Goal: Information Seeking & Learning: Check status

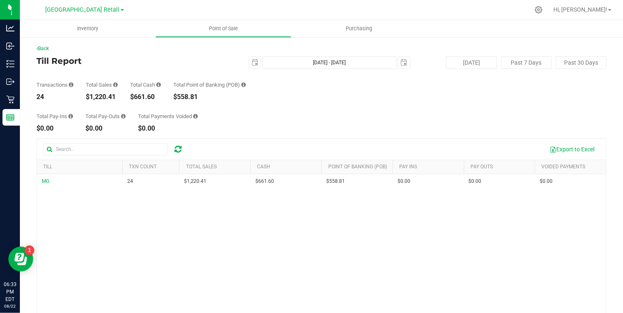
click at [310, 10] on div at bounding box center [338, 10] width 381 height 16
click at [114, 8] on link "Township Valley Retail" at bounding box center [85, 9] width 78 height 8
click at [81, 26] on link "Township Valley Farm" at bounding box center [84, 29] width 121 height 11
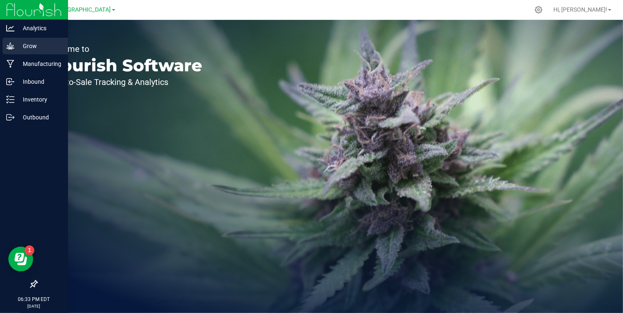
click at [17, 46] on p "Grow" at bounding box center [40, 46] width 50 height 10
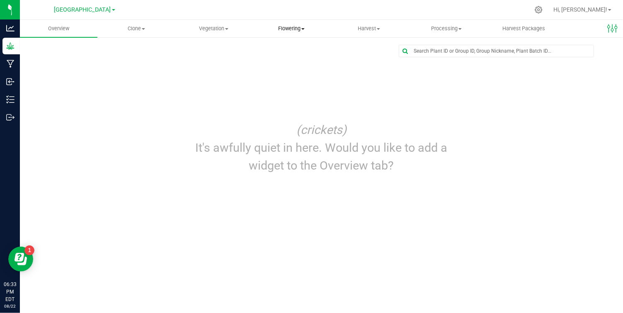
click at [288, 30] on span "Flowering" at bounding box center [291, 28] width 77 height 7
click at [298, 60] on span "Flowering groups" at bounding box center [286, 59] width 69 height 7
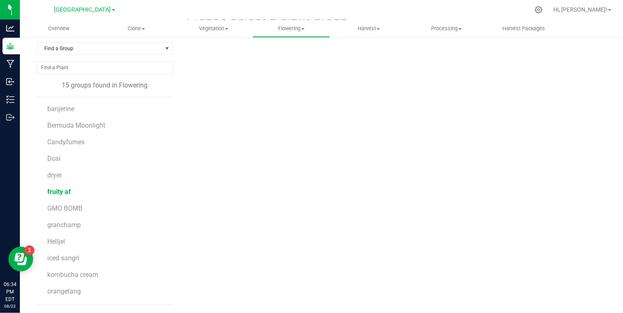
click at [62, 193] on span "fruity af" at bounding box center [59, 192] width 24 height 8
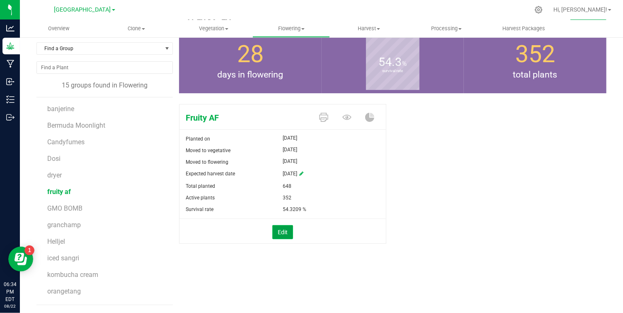
click at [280, 232] on button "Edit" at bounding box center [282, 232] width 21 height 14
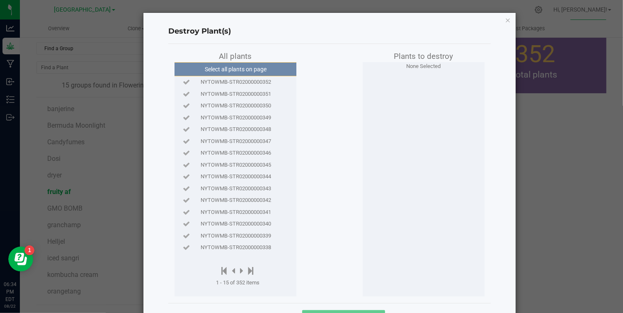
click at [266, 126] on span "NYTOWMB-STR02000000348" at bounding box center [236, 129] width 70 height 8
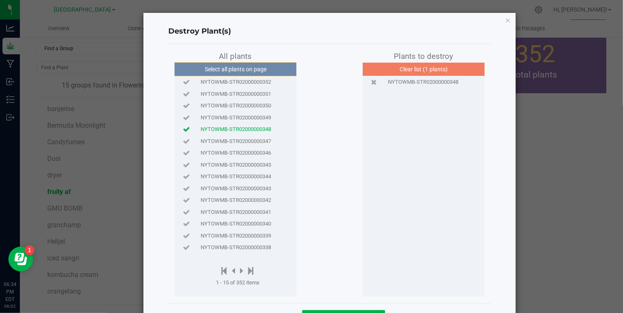
click at [256, 178] on span "NYTOWMB-STR02000000344" at bounding box center [236, 176] width 70 height 8
click at [252, 216] on div "NYTOWMB-STR02000000341" at bounding box center [236, 212] width 118 height 12
click at [254, 224] on span "NYTOWMB-STR02000000340" at bounding box center [236, 224] width 70 height 8
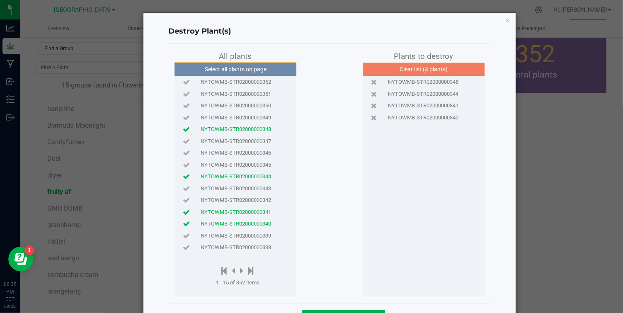
click at [254, 223] on span "NYTOWMB-STR02000000340" at bounding box center [236, 224] width 70 height 8
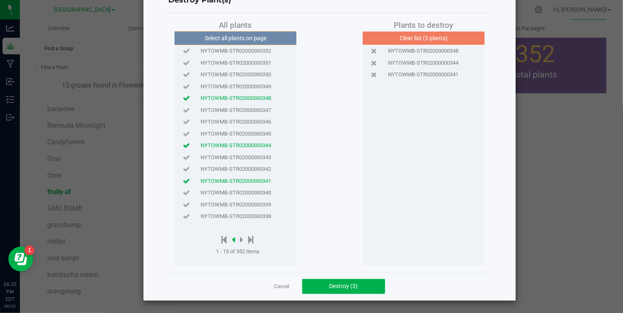
click at [235, 239] on icon at bounding box center [233, 239] width 3 height 9
click at [243, 238] on icon at bounding box center [241, 239] width 3 height 9
click at [244, 114] on span "NYTOWMB-STR02000000332" at bounding box center [236, 110] width 70 height 8
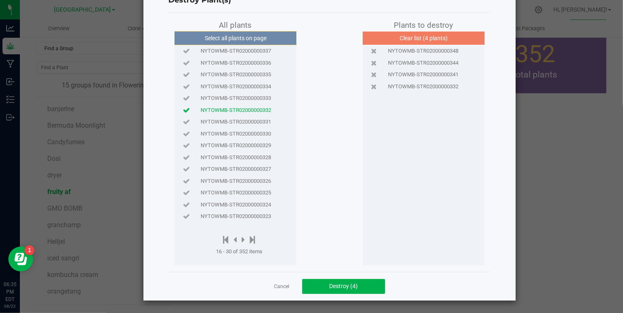
click at [244, 154] on span "NYTOWMB-STR02000000328" at bounding box center [236, 157] width 70 height 8
click at [245, 194] on span "NYTOWMB-STR02000000325" at bounding box center [236, 193] width 70 height 8
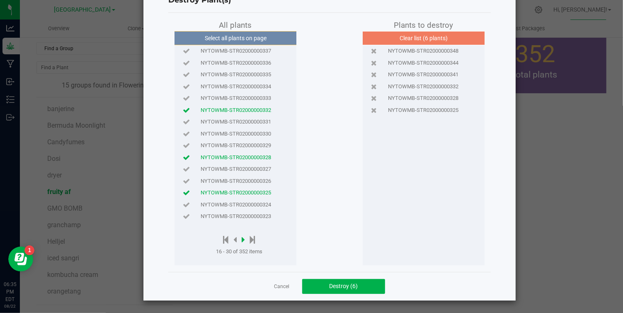
click at [244, 239] on icon at bounding box center [243, 239] width 3 height 9
click at [252, 76] on span "NYTOWMB-STR02000000320" at bounding box center [236, 74] width 70 height 8
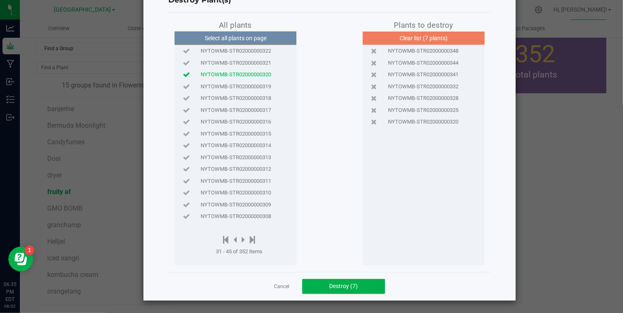
click at [249, 120] on span "NYTOWMB-STR02000000316" at bounding box center [236, 122] width 70 height 8
click at [247, 154] on span "NYTOWMB-STR02000000313" at bounding box center [236, 157] width 70 height 8
click at [242, 239] on icon at bounding box center [243, 239] width 3 height 9
click at [238, 116] on div "NYTOWMB-STR02000000301" at bounding box center [236, 122] width 118 height 12
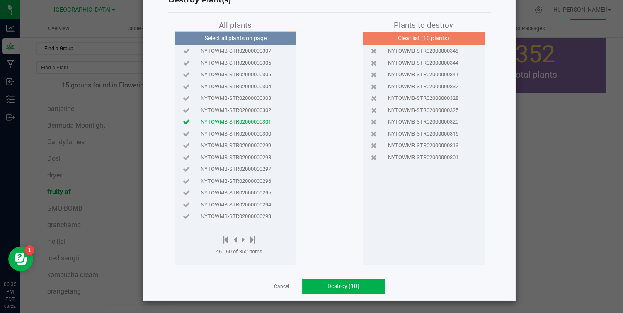
click at [244, 72] on span "NYTOWMB-STR02000000305" at bounding box center [236, 74] width 70 height 8
click at [248, 96] on span "NYTOWMB-STR02000000303" at bounding box center [236, 98] width 70 height 8
click at [247, 144] on span "NYTOWMB-STR02000000299" at bounding box center [236, 145] width 70 height 8
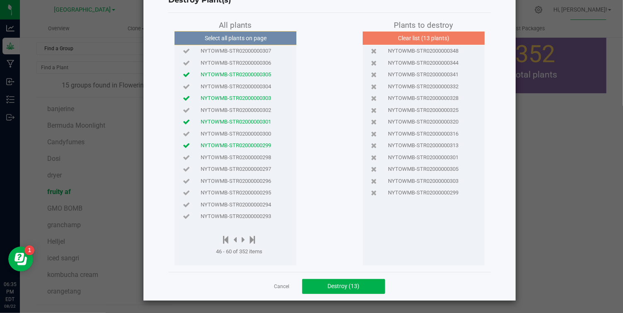
click at [246, 181] on span "NYTOWMB-STR02000000296" at bounding box center [236, 181] width 70 height 8
click at [246, 189] on span "NYTOWMB-STR02000000295" at bounding box center [236, 193] width 70 height 8
click at [246, 214] on span "NYTOWMB-STR02000000293" at bounding box center [236, 216] width 70 height 8
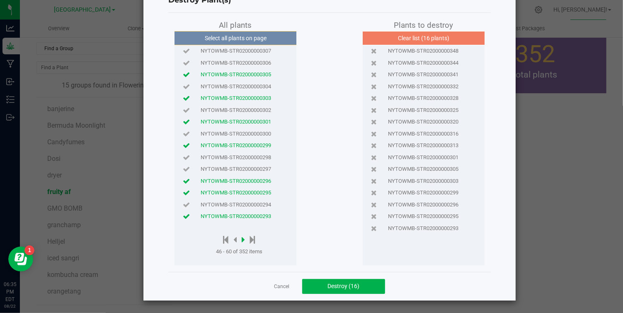
click at [242, 238] on icon at bounding box center [243, 239] width 3 height 9
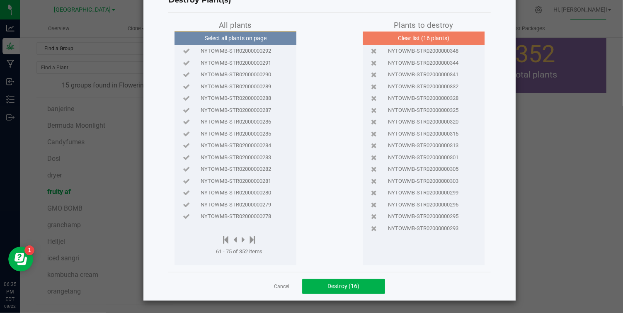
click at [251, 133] on span "NYTOWMB-STR02000000285" at bounding box center [236, 134] width 70 height 8
click at [251, 150] on div "NYTOWMB-STR02000000284" at bounding box center [236, 146] width 118 height 12
click at [250, 189] on span "NYTOWMB-STR02000000280" at bounding box center [236, 193] width 70 height 8
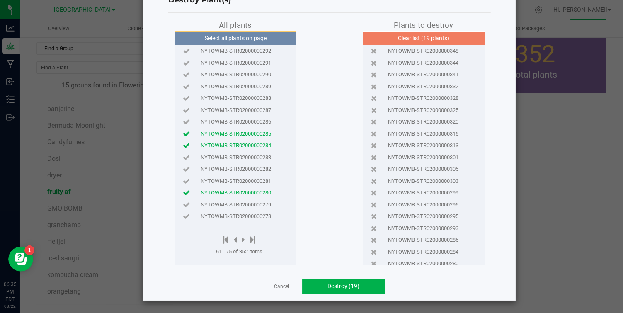
click at [242, 237] on div at bounding box center [239, 240] width 46 height 10
click at [240, 31] on button "Select all plants on page" at bounding box center [235, 38] width 126 height 14
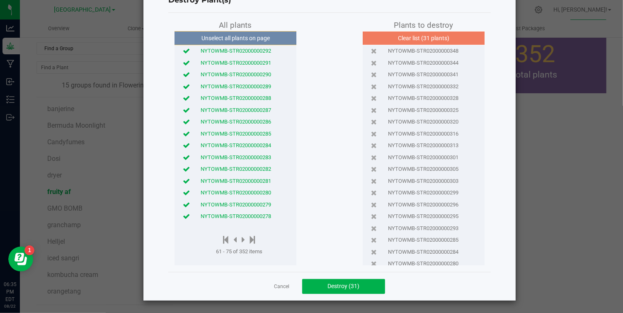
click at [240, 31] on button "Unselect all plants on page" at bounding box center [235, 38] width 126 height 14
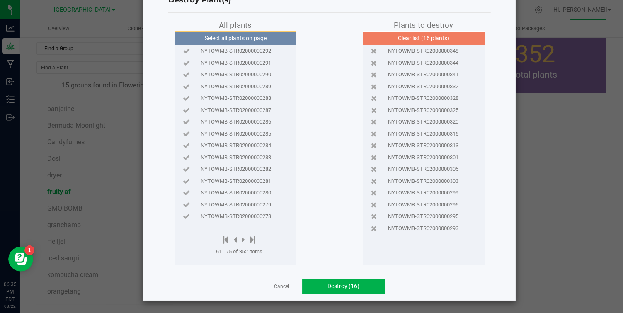
click at [246, 53] on span "NYTOWMB-STR02000000292" at bounding box center [236, 51] width 70 height 8
click at [246, 89] on span "NYTOWMB-STR02000000289" at bounding box center [236, 86] width 70 height 8
click at [243, 115] on div "NYTOWMB-STR02000000287" at bounding box center [236, 110] width 118 height 12
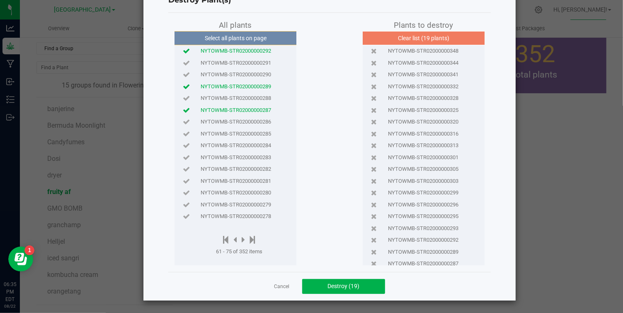
click at [241, 134] on span "NYTOWMB-STR02000000285" at bounding box center [236, 134] width 70 height 8
click at [242, 143] on span "NYTOWMB-STR02000000284" at bounding box center [236, 145] width 70 height 8
click at [247, 207] on span "NYTOWMB-STR02000000279" at bounding box center [236, 205] width 70 height 8
click at [244, 238] on icon at bounding box center [243, 239] width 3 height 9
click at [252, 130] on span "NYTOWMB-STR02000000270" at bounding box center [236, 134] width 70 height 8
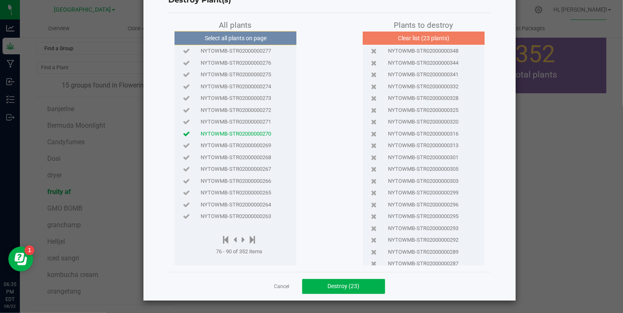
click at [251, 155] on span "NYTOWMB-STR02000000268" at bounding box center [236, 157] width 70 height 8
click at [250, 179] on span "NYTOWMB-STR02000000266" at bounding box center [236, 181] width 70 height 8
click at [242, 77] on span "NYTOWMB-STR02000000275" at bounding box center [236, 74] width 70 height 8
click at [243, 237] on icon at bounding box center [243, 239] width 3 height 9
click at [246, 85] on span "NYTOWMB-STR02000000259" at bounding box center [236, 86] width 70 height 8
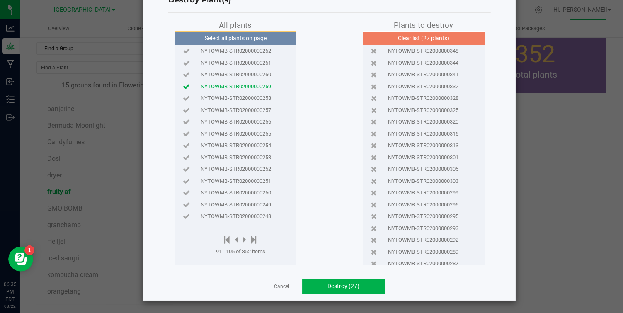
click at [242, 123] on span "NYTOWMB-STR02000000256" at bounding box center [236, 122] width 70 height 8
click at [244, 141] on span "NYTOWMB-STR02000000254" at bounding box center [236, 145] width 70 height 8
click at [242, 169] on span "NYTOWMB-STR02000000252" at bounding box center [236, 169] width 70 height 8
click at [245, 240] on icon at bounding box center [244, 239] width 3 height 9
click at [237, 102] on div "NYTOWMB-STR02000000243" at bounding box center [236, 98] width 118 height 12
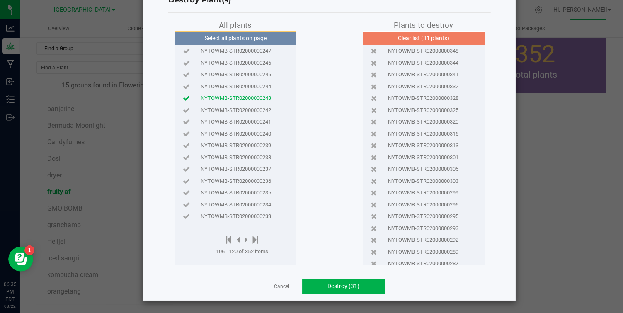
click at [240, 75] on span "NYTOWMB-STR02000000245" at bounding box center [236, 74] width 70 height 8
click at [237, 140] on div "NYTOWMB-STR02000000239" at bounding box center [236, 146] width 118 height 12
click at [240, 156] on span "NYTOWMB-STR02000000238" at bounding box center [236, 157] width 70 height 8
click at [241, 185] on div "NYTOWMB-STR02000000236" at bounding box center [236, 181] width 118 height 12
click at [244, 212] on span "NYTOWMB-STR02000000233" at bounding box center [236, 216] width 70 height 8
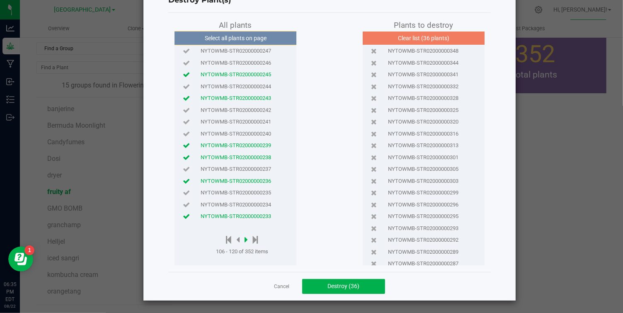
click at [246, 238] on icon at bounding box center [245, 239] width 3 height 9
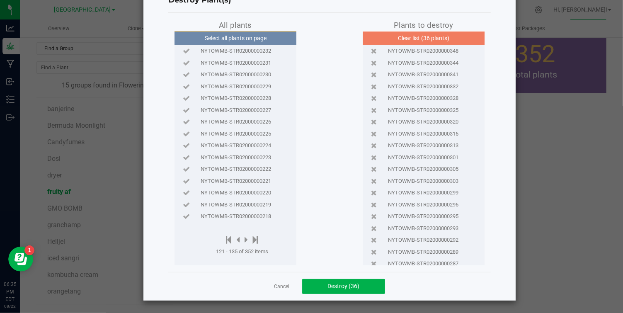
click at [246, 51] on span "NYTOWMB-STR02000000232" at bounding box center [236, 51] width 70 height 8
click at [246, 79] on div "NYTOWMB-STR02000000230" at bounding box center [236, 75] width 118 height 12
click at [245, 92] on div "NYTOWMB-STR02000000228" at bounding box center [236, 98] width 118 height 12
click at [240, 123] on span "NYTOWMB-STR02000000226" at bounding box center [236, 122] width 70 height 8
click at [242, 149] on span "NYTOWMB-STR02000000224" at bounding box center [236, 145] width 70 height 8
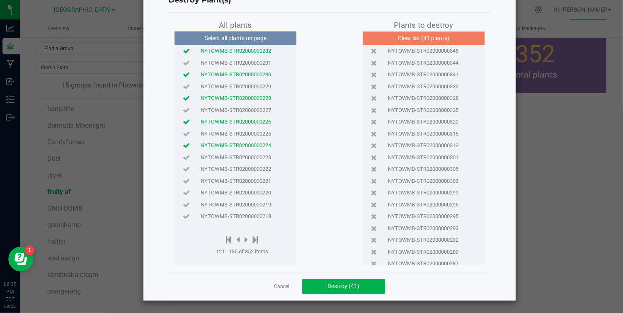
click at [241, 179] on span "NYTOWMB-STR02000000221" at bounding box center [236, 181] width 70 height 8
click at [247, 240] on icon at bounding box center [245, 239] width 3 height 9
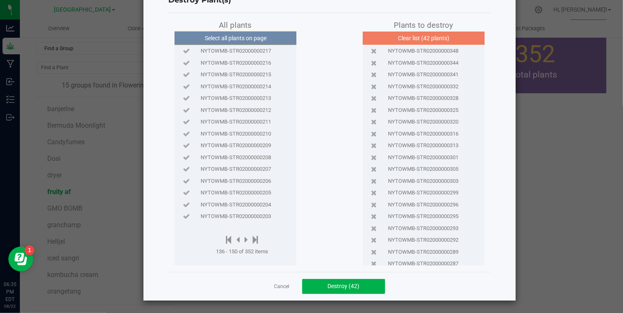
click at [249, 153] on span "NYTOWMB-STR02000000208" at bounding box center [236, 157] width 70 height 8
click at [249, 118] on span "NYTOWMB-STR02000000211" at bounding box center [236, 122] width 70 height 8
click at [250, 99] on span "NYTOWMB-STR02000000213" at bounding box center [236, 98] width 70 height 8
click at [251, 72] on span "NYTOWMB-STR02000000215" at bounding box center [236, 74] width 70 height 8
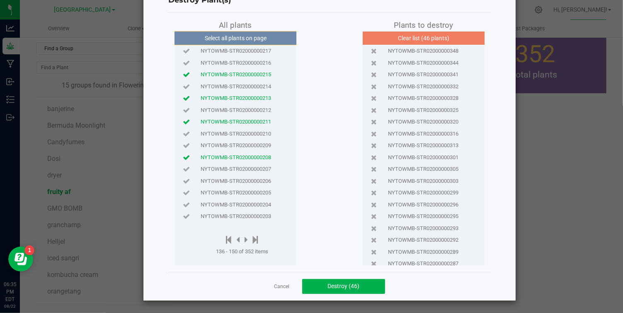
click at [243, 187] on div "NYTOWMB-STR02000000205" at bounding box center [236, 193] width 118 height 12
click at [247, 241] on icon at bounding box center [245, 239] width 3 height 9
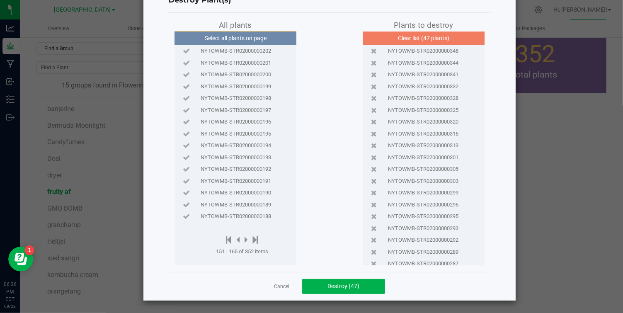
click at [241, 160] on span "NYTOWMB-STR02000000193" at bounding box center [236, 157] width 70 height 8
click at [242, 109] on span "NYTOWMB-STR02000000197" at bounding box center [236, 110] width 70 height 8
click at [249, 86] on span "NYTOWMB-STR02000000199" at bounding box center [236, 86] width 70 height 8
click at [247, 184] on span "NYTOWMB-STR02000000191" at bounding box center [236, 181] width 70 height 8
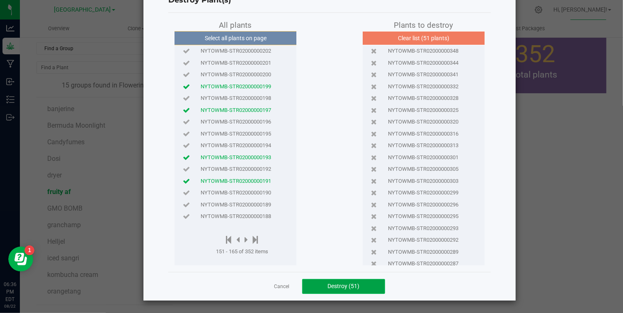
click at [339, 286] on span "Destroy (51)" at bounding box center [343, 286] width 32 height 7
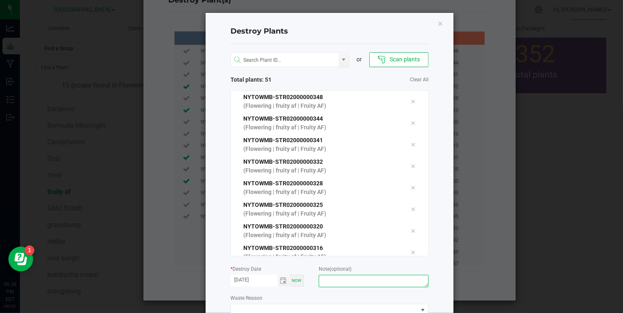
click at [339, 286] on textarea at bounding box center [374, 281] width 110 height 12
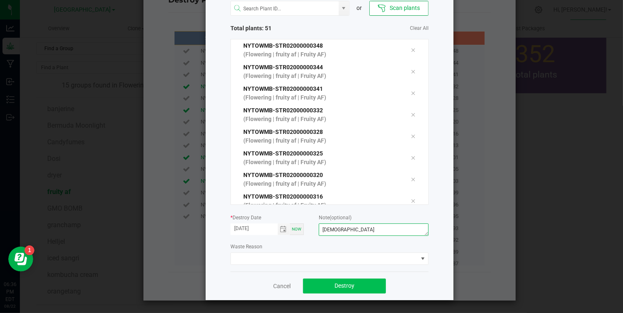
type textarea "males"
click at [354, 286] on span "Destroy" at bounding box center [344, 285] width 20 height 7
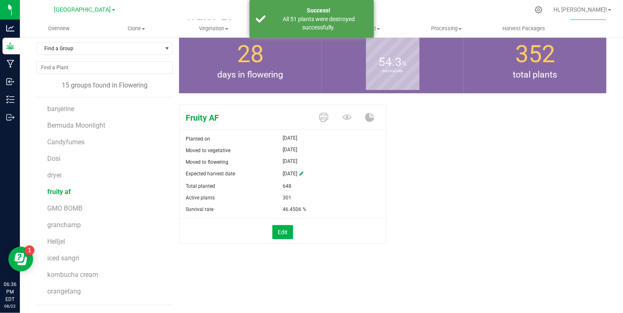
scroll to position [0, 0]
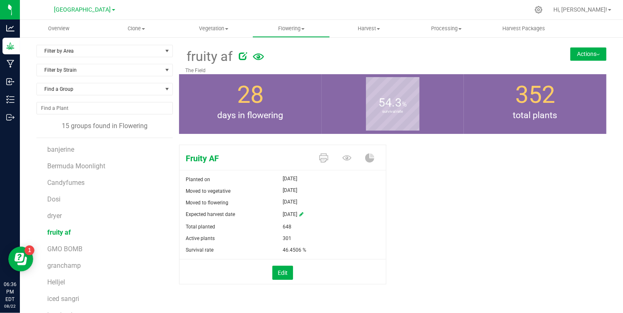
click at [598, 54] on img at bounding box center [597, 55] width 3 height 2
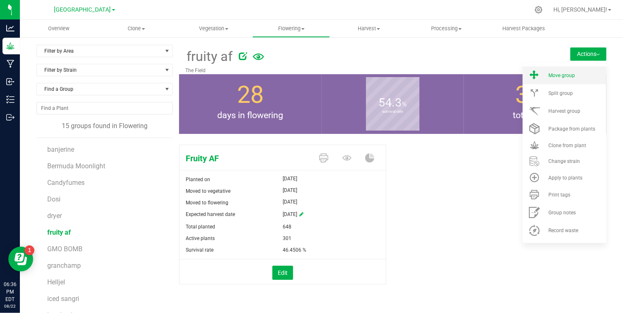
click at [554, 74] on span "Move group" at bounding box center [561, 76] width 27 height 6
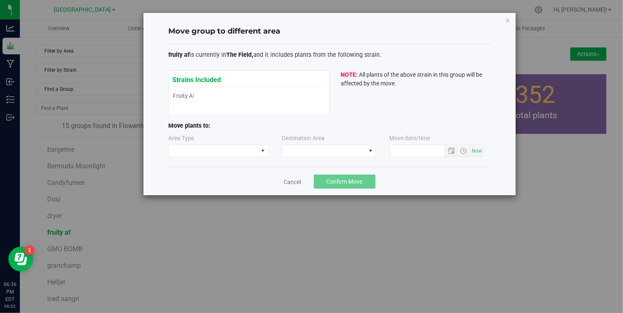
type input "8/22/2025 6:36 PM"
click at [263, 153] on span at bounding box center [262, 151] width 7 height 7
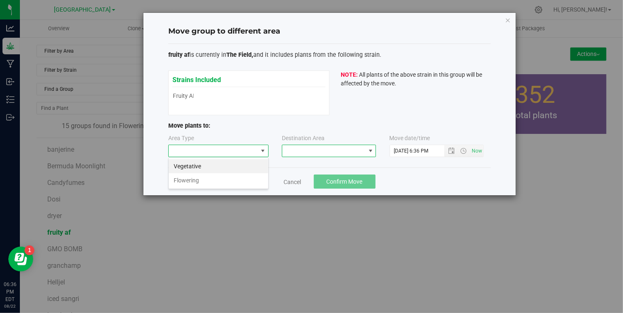
click at [372, 150] on span at bounding box center [370, 151] width 7 height 7
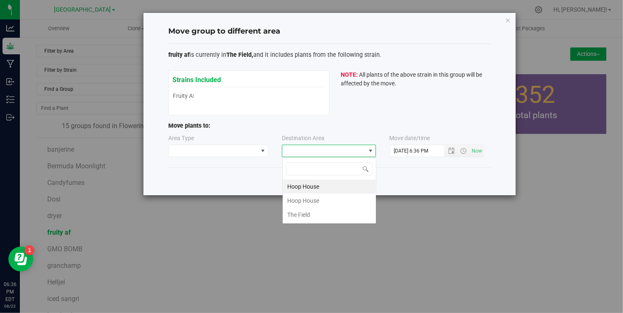
scroll to position [12, 94]
click at [247, 179] on div "Cancel Confirm Move" at bounding box center [329, 181] width 322 height 28
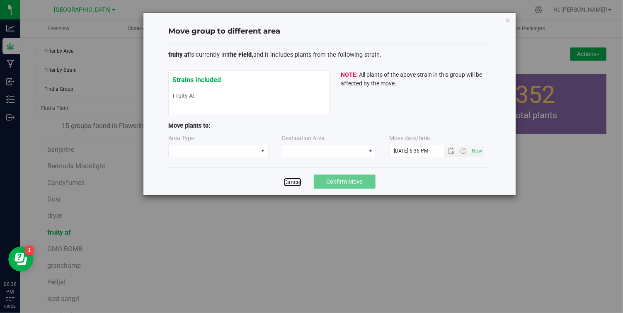
click at [286, 180] on link "Cancel" at bounding box center [292, 182] width 17 height 8
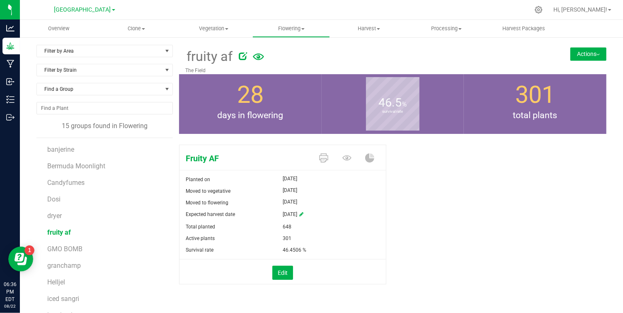
click at [590, 54] on button "Actions" at bounding box center [588, 53] width 36 height 13
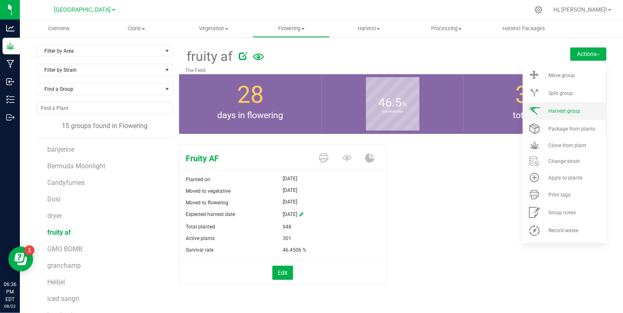
click at [569, 111] on span "Harvest group" at bounding box center [564, 111] width 32 height 6
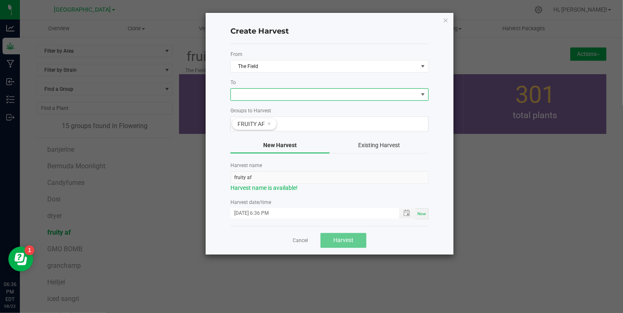
click at [421, 93] on span at bounding box center [422, 94] width 7 height 7
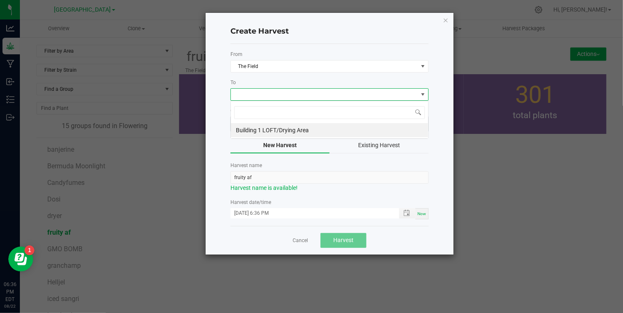
scroll to position [12, 198]
click at [293, 128] on li "Building 1 LOFT/Drying Area" at bounding box center [329, 130] width 197 height 14
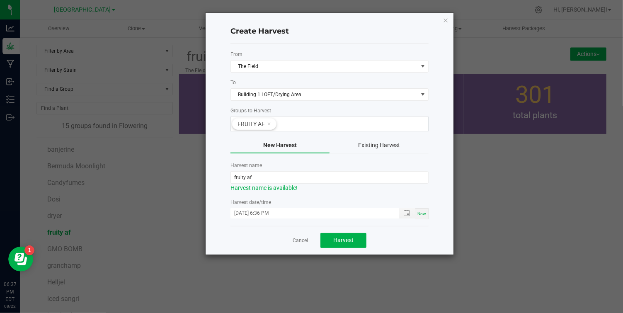
click at [423, 212] on span "Now" at bounding box center [421, 213] width 9 height 5
type input "08/22/2025 6:37 PM"
click at [347, 241] on span "Harvest" at bounding box center [343, 240] width 20 height 7
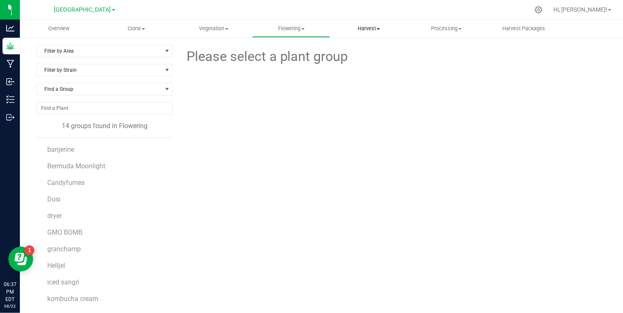
click at [373, 28] on span "Harvest" at bounding box center [368, 28] width 77 height 7
click at [361, 58] on span "Harvested plants" at bounding box center [364, 59] width 68 height 7
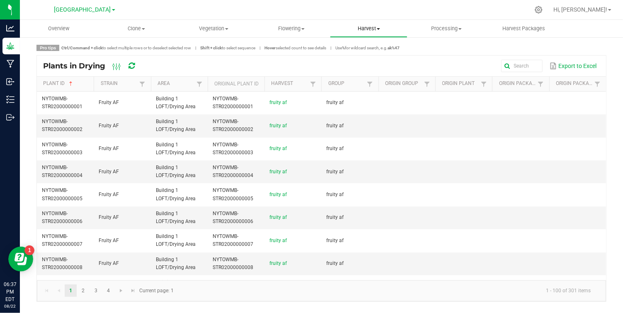
click at [376, 24] on uib-tab-heading "Harvest Harvests Harvested plants" at bounding box center [368, 28] width 77 height 17
click at [353, 49] on span "Harvests" at bounding box center [353, 49] width 46 height 7
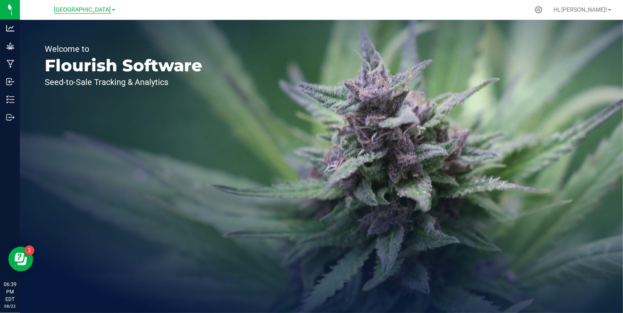
click at [108, 11] on span "Township Valley Farm" at bounding box center [82, 9] width 57 height 7
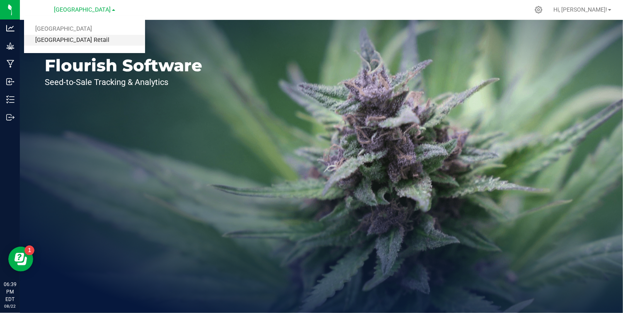
click at [87, 40] on link "[GEOGRAPHIC_DATA] Retail" at bounding box center [84, 40] width 121 height 11
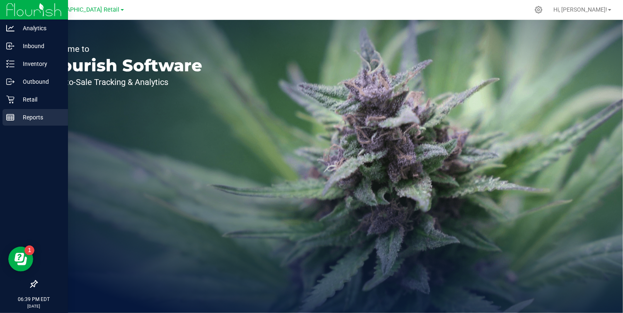
click at [15, 119] on p "Reports" at bounding box center [40, 117] width 50 height 10
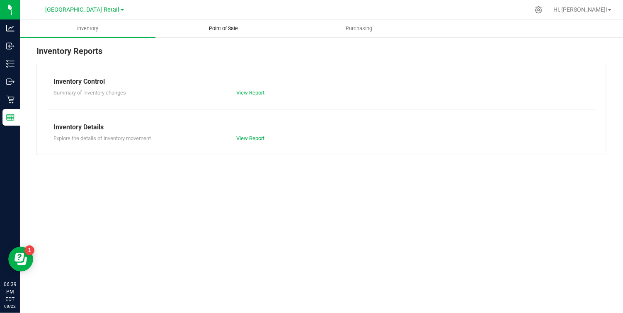
click at [213, 27] on span "Point of Sale" at bounding box center [223, 28] width 51 height 7
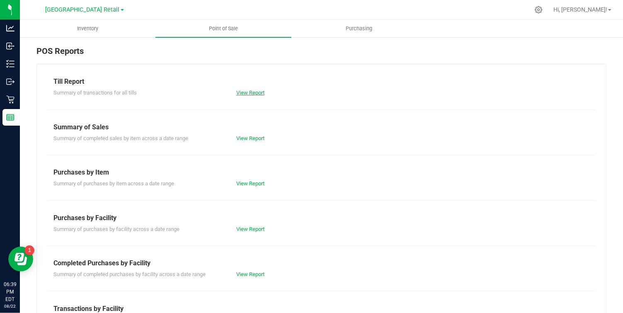
click at [253, 94] on link "View Report" at bounding box center [250, 93] width 28 height 6
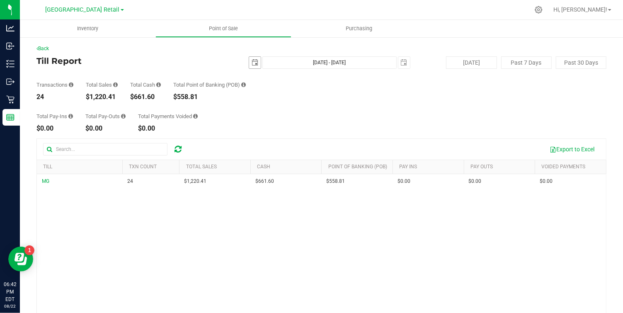
click at [257, 60] on span "select" at bounding box center [255, 62] width 7 height 7
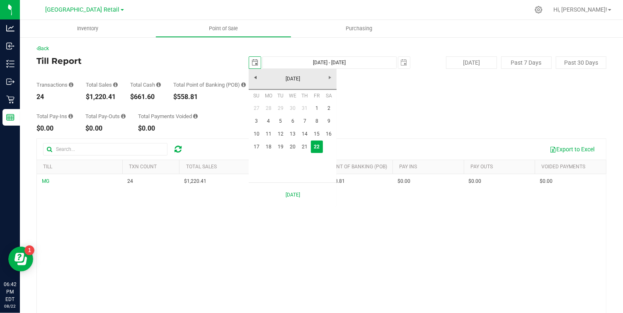
scroll to position [0, 21]
click at [256, 144] on link "17" at bounding box center [256, 146] width 12 height 13
type input "[DATE]"
type input "[DATE] - [DATE]"
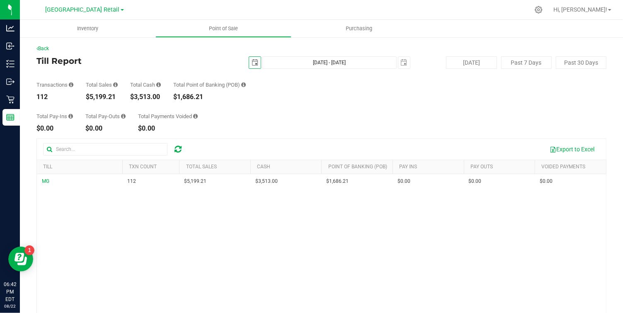
click at [257, 60] on span "select" at bounding box center [255, 62] width 7 height 7
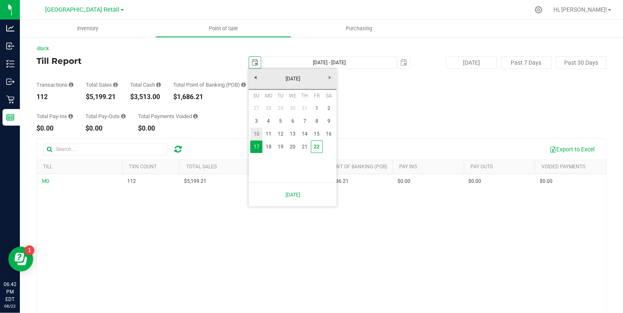
click at [256, 131] on link "10" at bounding box center [256, 134] width 12 height 13
type input "[DATE]"
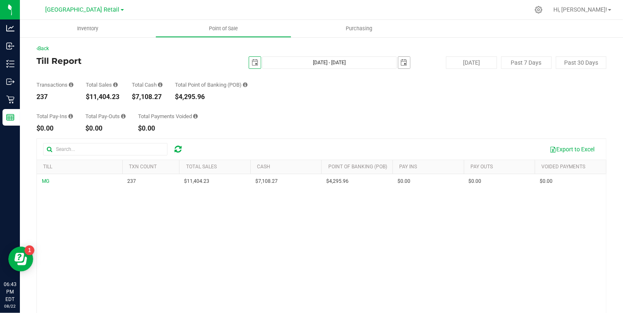
click at [406, 59] on span "select" at bounding box center [404, 62] width 7 height 7
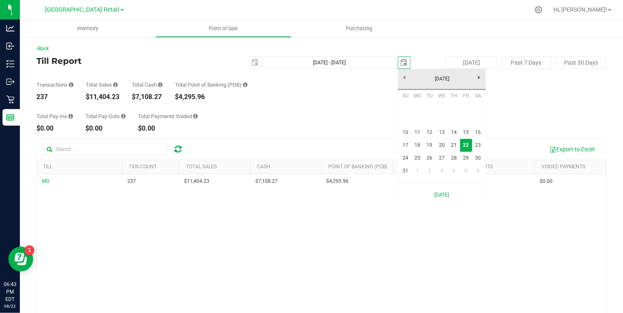
scroll to position [0, 21]
click at [464, 131] on link "15" at bounding box center [466, 132] width 12 height 13
type input "Aug 10, 2025 - Aug 15, 2025"
type input "2025-08-15"
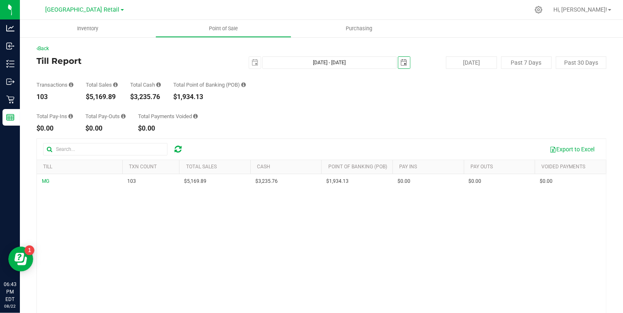
click at [405, 64] on span "select" at bounding box center [404, 62] width 7 height 7
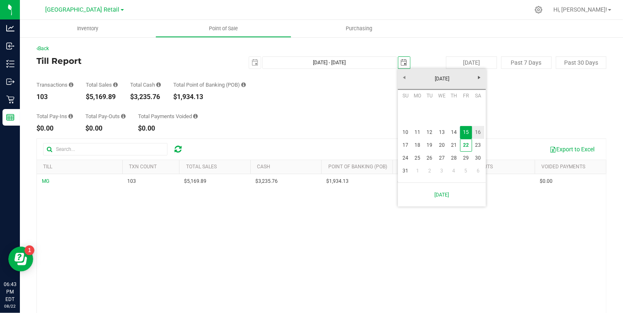
click at [480, 131] on link "16" at bounding box center [478, 132] width 12 height 13
type input "Aug 10, 2025 - Aug 16, 2025"
type input "2025-08-16"
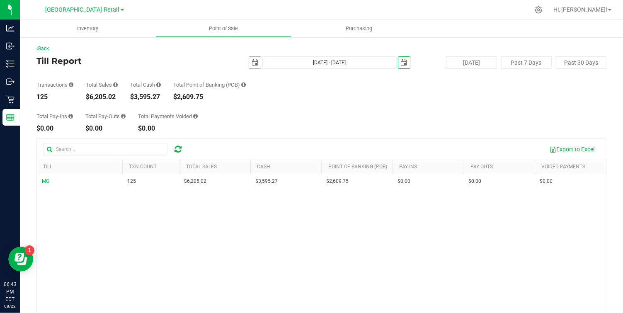
click at [252, 63] on span "select" at bounding box center [255, 62] width 7 height 7
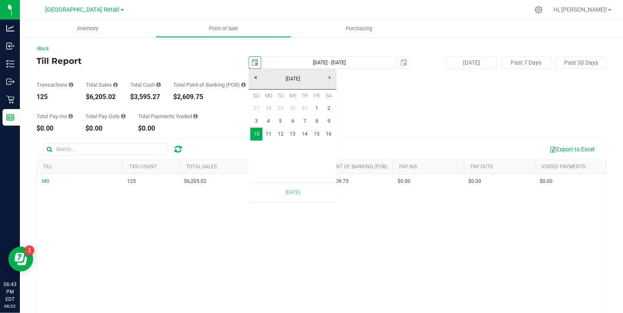
scroll to position [0, 21]
click at [255, 121] on link "3" at bounding box center [256, 121] width 12 height 13
type input "Aug 3, 2025 - Aug 16, 2025"
type input "2025-08-03"
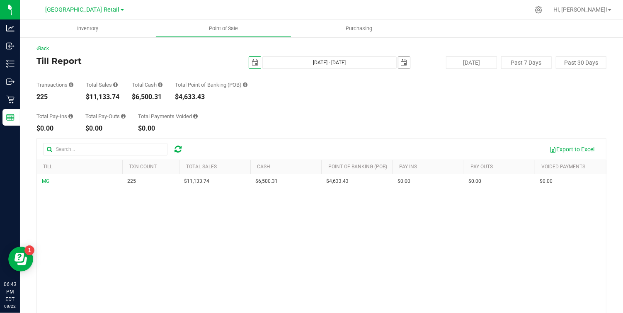
click at [406, 62] on span "select" at bounding box center [404, 62] width 7 height 7
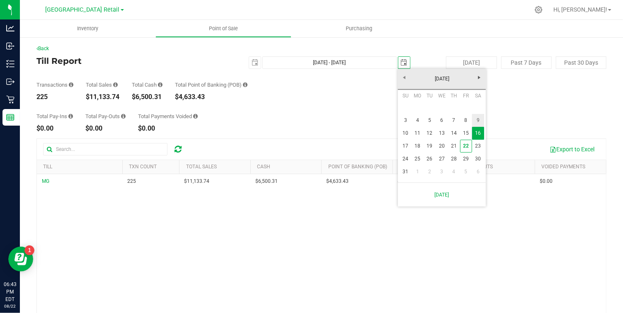
click at [477, 121] on link "9" at bounding box center [478, 120] width 12 height 13
type input "Aug 3, 2025 - Aug 9, 2025"
type input "2025-08-09"
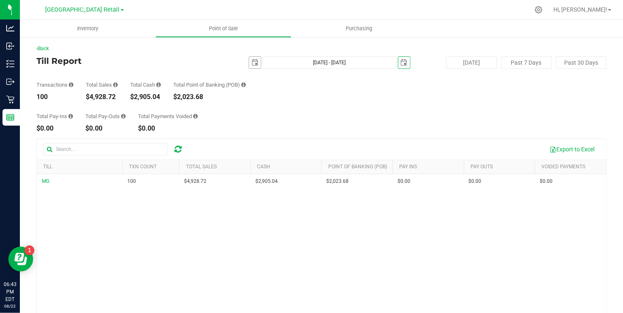
click at [252, 61] on span "select" at bounding box center [255, 62] width 7 height 7
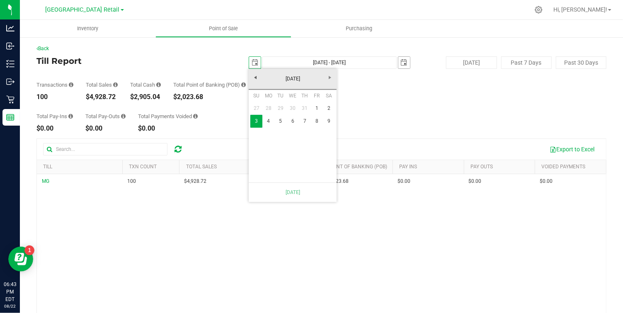
click at [403, 63] on span "select" at bounding box center [404, 62] width 7 height 7
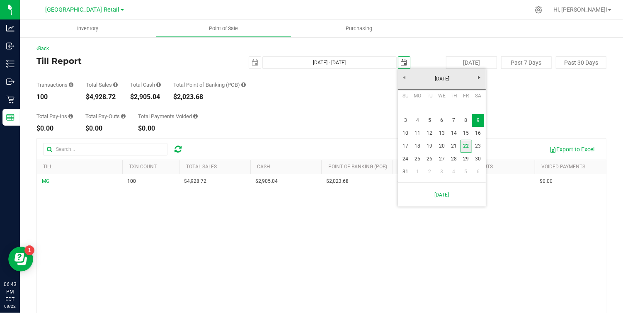
click at [465, 147] on link "22" at bounding box center [466, 146] width 12 height 13
type input "Aug 3, 2025 - Aug 22, 2025"
type input "[DATE]"
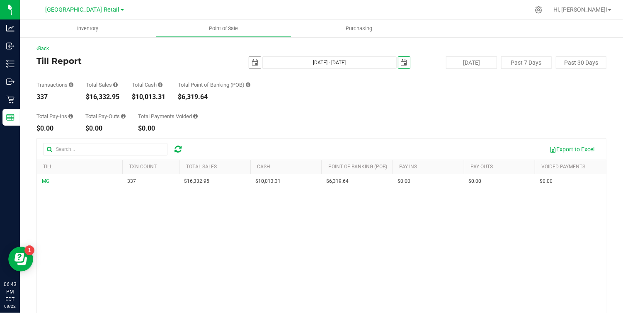
click at [260, 62] on span "select" at bounding box center [255, 63] width 12 height 12
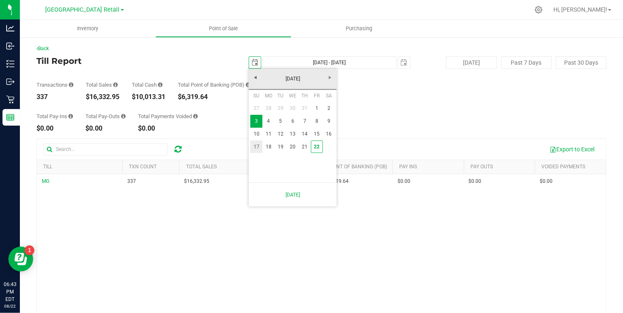
click at [260, 140] on link "17" at bounding box center [256, 146] width 12 height 13
type input "Aug 17, 2025 - Aug 22, 2025"
type input "2025-08-17"
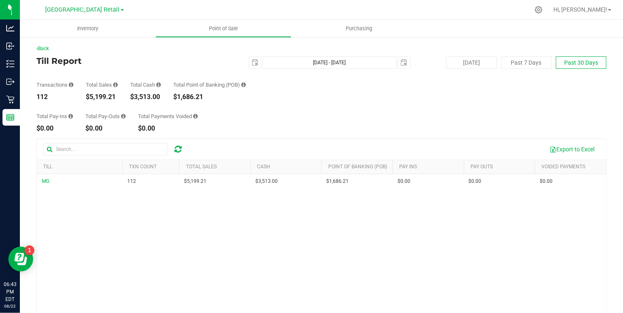
scroll to position [0, 0]
click at [582, 62] on button "Past 30 Days" at bounding box center [581, 62] width 51 height 12
type input "Jul 23, 2025 - Aug 22, 2025"
type input "2025-07-23"
type input "2025-08-21"
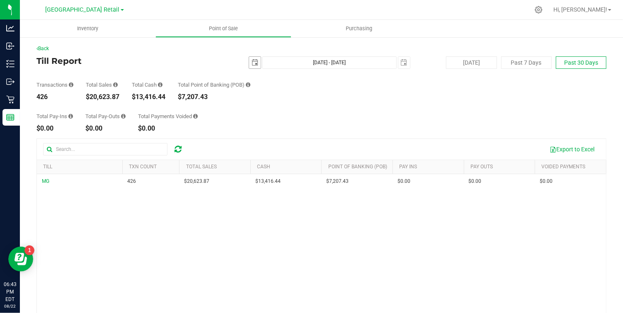
click at [253, 59] on span "select" at bounding box center [255, 62] width 7 height 7
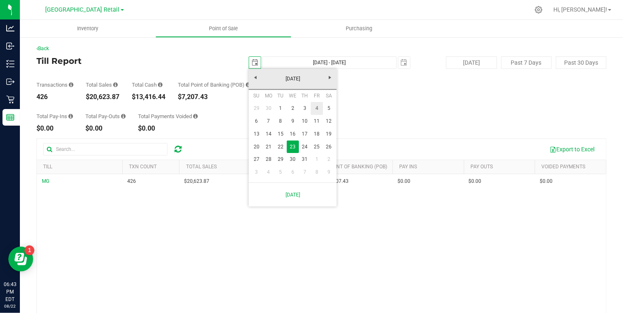
click at [317, 108] on link "4" at bounding box center [317, 108] width 12 height 13
type input "Jul 4, 2025 - Aug 22, 2025"
type input "2025-07-04"
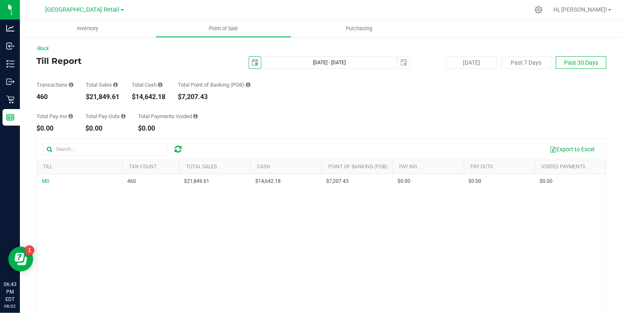
click at [571, 61] on button "Past 30 Days" at bounding box center [581, 62] width 51 height 12
type input "Jul 23, 2025 - Aug 22, 2025"
type input "2025-07-23"
type input "2025-08-21"
click at [256, 63] on span "select" at bounding box center [255, 62] width 7 height 7
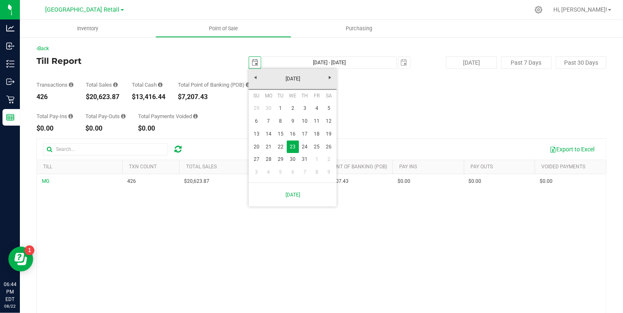
click at [193, 57] on h4 "Till Report" at bounding box center [131, 60] width 190 height 9
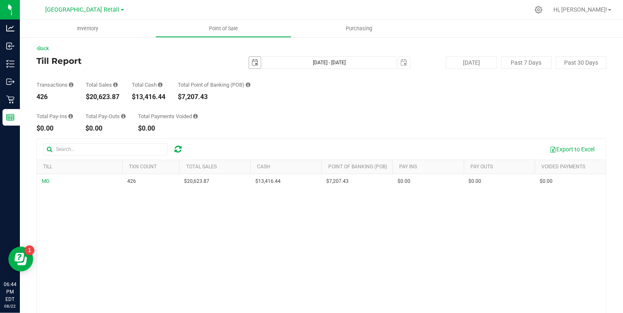
click at [254, 62] on span "select" at bounding box center [255, 62] width 7 height 7
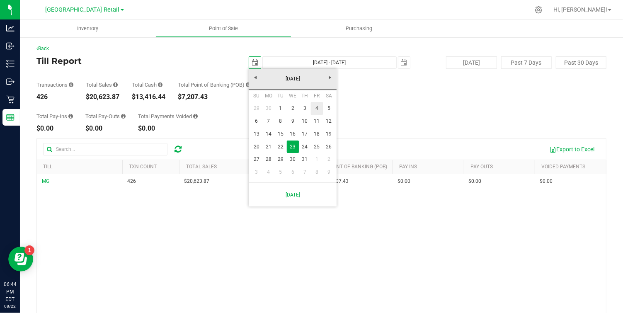
click at [317, 107] on link "4" at bounding box center [317, 108] width 12 height 13
type input "Jul 4, 2025 - Aug 22, 2025"
type input "2025-07-04"
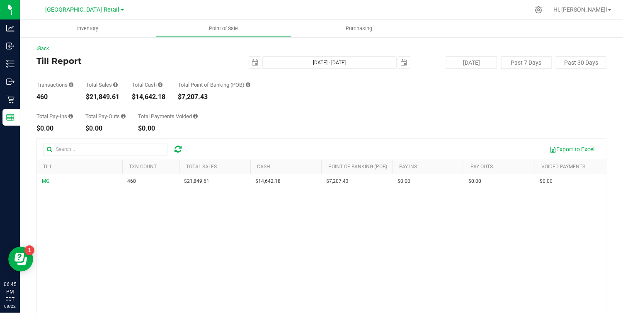
click at [249, 85] on icon at bounding box center [248, 84] width 5 height 5
click at [476, 61] on button "[DATE]" at bounding box center [471, 62] width 51 height 12
type input "[DATE] - [DATE]"
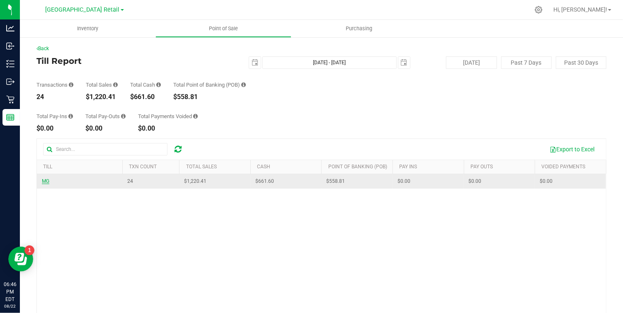
click at [44, 181] on span "MG" at bounding box center [45, 181] width 7 height 6
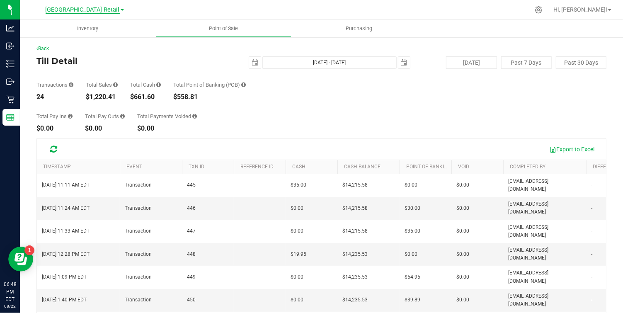
click at [93, 9] on span "[GEOGRAPHIC_DATA] Retail" at bounding box center [83, 9] width 74 height 7
click at [86, 31] on link "[GEOGRAPHIC_DATA]" at bounding box center [84, 29] width 121 height 11
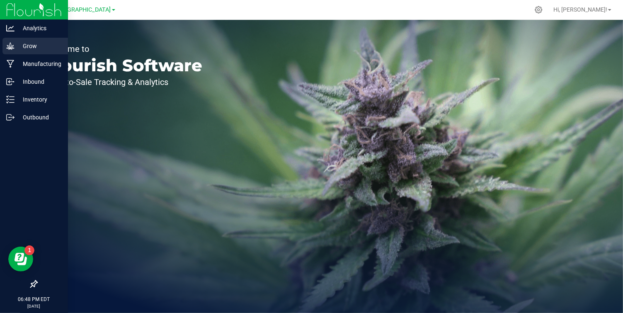
click at [26, 45] on p "Grow" at bounding box center [40, 46] width 50 height 10
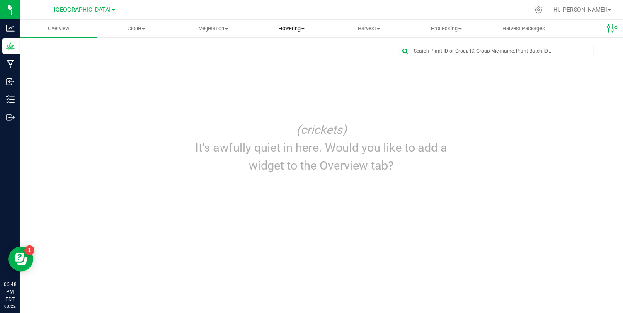
click at [286, 27] on span "Flowering" at bounding box center [291, 28] width 77 height 7
click at [286, 57] on span "Flowering groups" at bounding box center [286, 59] width 69 height 7
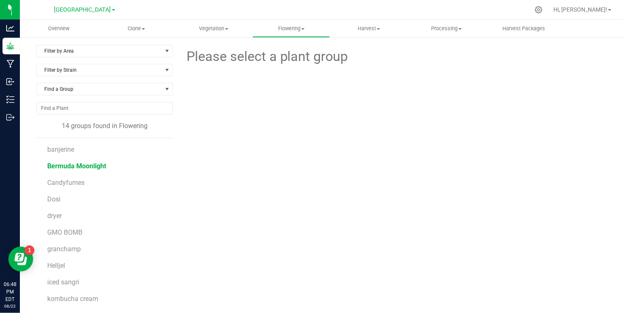
click at [75, 168] on span "Bermuda Moonlight" at bounding box center [76, 166] width 59 height 8
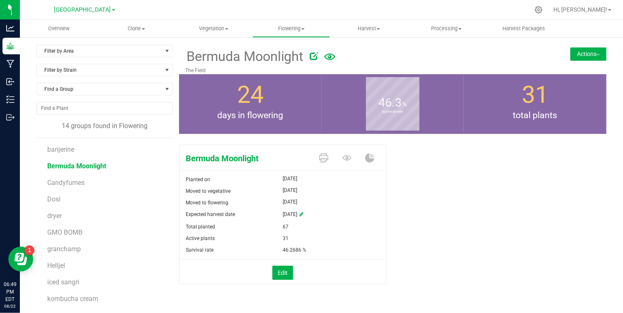
click at [303, 213] on icon at bounding box center [301, 214] width 4 height 5
click at [358, 240] on div "31" at bounding box center [334, 238] width 103 height 12
click at [371, 217] on link at bounding box center [373, 214] width 5 height 12
click at [72, 234] on span "GMO BOMB" at bounding box center [64, 232] width 35 height 8
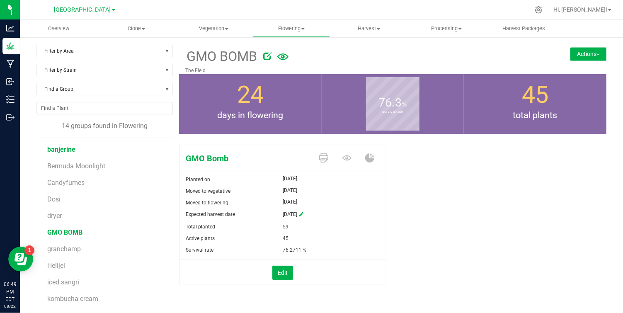
click at [62, 150] on span "banjerine" at bounding box center [61, 149] width 28 height 8
click at [71, 164] on span "Bermuda Moonlight" at bounding box center [76, 166] width 59 height 8
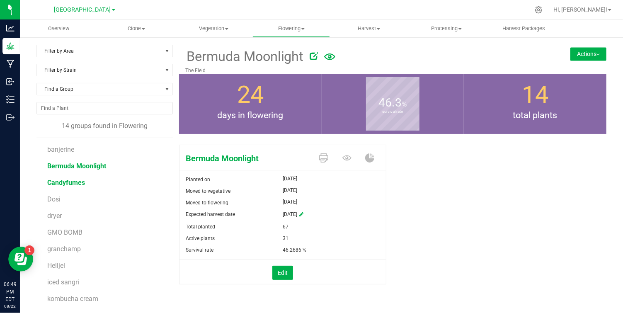
click at [73, 182] on span "Candyfumes" at bounding box center [66, 183] width 38 height 8
click at [53, 198] on span "Dosi" at bounding box center [53, 199] width 13 height 8
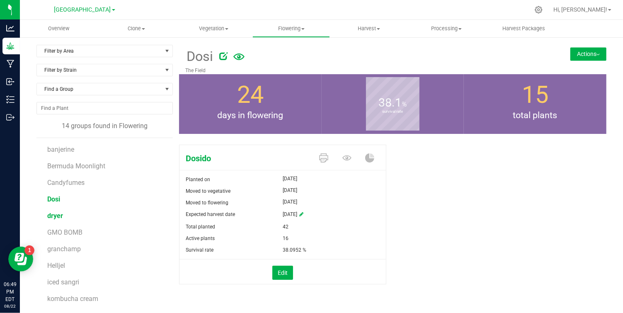
click at [58, 214] on span "dryer" at bounding box center [55, 216] width 16 height 8
click at [70, 231] on span "GMO BOMB" at bounding box center [64, 232] width 35 height 8
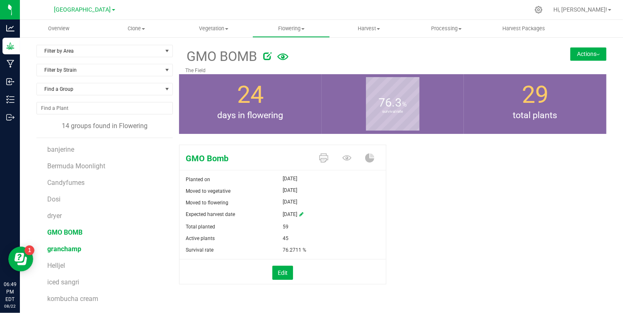
click at [70, 250] on span "granchamp" at bounding box center [64, 249] width 34 height 8
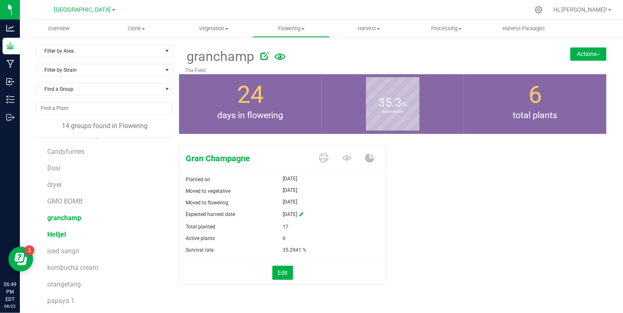
click at [58, 231] on span "Helljel" at bounding box center [56, 234] width 19 height 8
click at [64, 250] on span "iced sangri" at bounding box center [63, 251] width 33 height 8
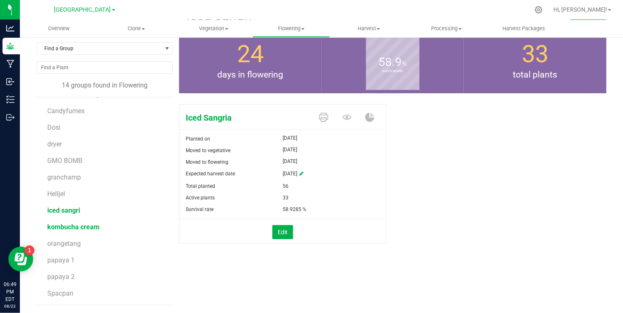
click at [82, 225] on span "kombucha cream" at bounding box center [73, 227] width 52 height 8
click at [61, 245] on span "orangetang" at bounding box center [64, 244] width 34 height 8
click at [61, 260] on span "papaya 1" at bounding box center [60, 260] width 27 height 8
click at [64, 278] on span "papaya 2" at bounding box center [60, 277] width 27 height 8
click at [64, 294] on span "Spacpan" at bounding box center [60, 293] width 26 height 8
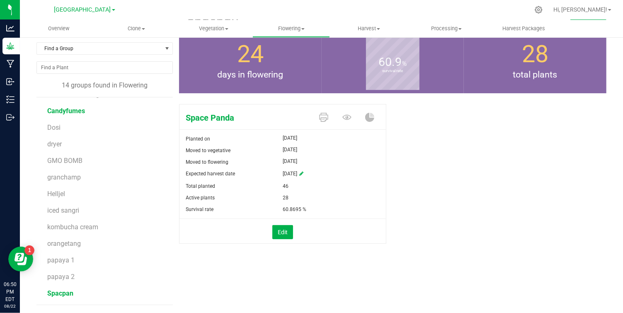
click at [58, 111] on span "Candyfumes" at bounding box center [66, 111] width 38 height 8
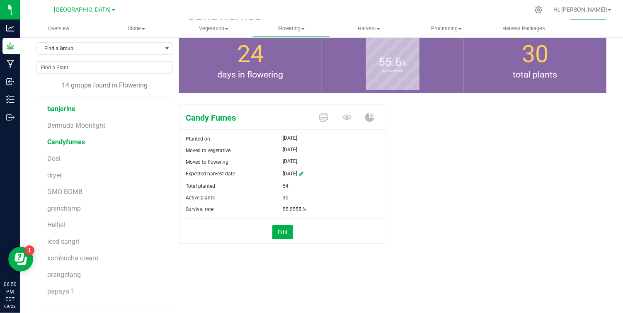
click at [59, 110] on span "banjerine" at bounding box center [61, 109] width 28 height 8
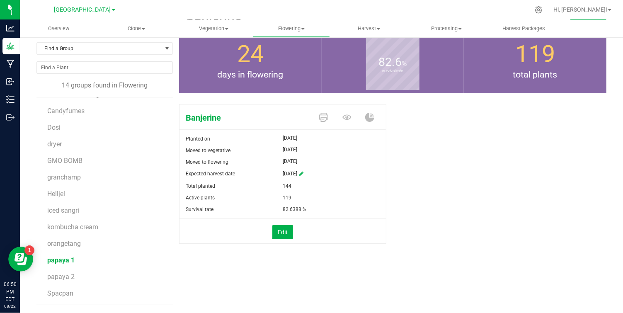
scroll to position [30, 0]
click at [109, 9] on span "Township Valley Farm" at bounding box center [82, 9] width 57 height 7
click at [84, 39] on link "[GEOGRAPHIC_DATA] Retail" at bounding box center [84, 40] width 121 height 11
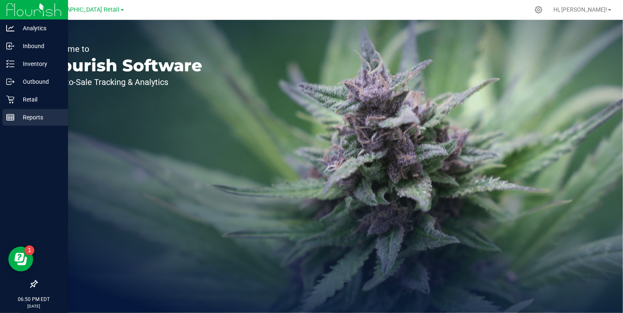
click at [21, 118] on p "Reports" at bounding box center [40, 117] width 50 height 10
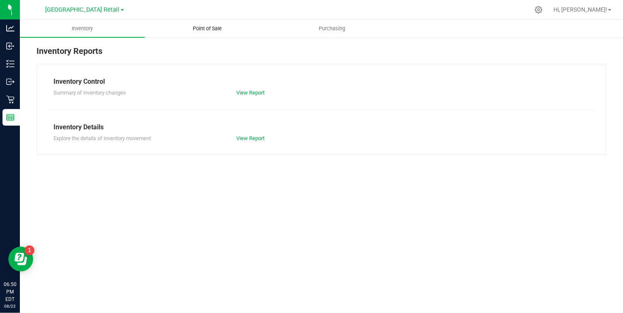
click at [201, 26] on span "Point of Sale" at bounding box center [207, 28] width 51 height 7
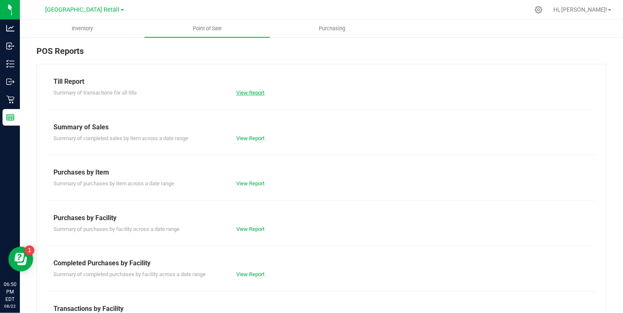
click at [249, 91] on link "View Report" at bounding box center [250, 93] width 28 height 6
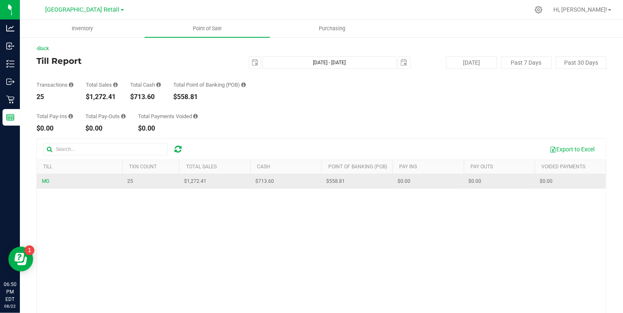
click at [48, 177] on span "MG" at bounding box center [45, 181] width 7 height 8
click at [44, 179] on span "MG" at bounding box center [45, 181] width 7 height 6
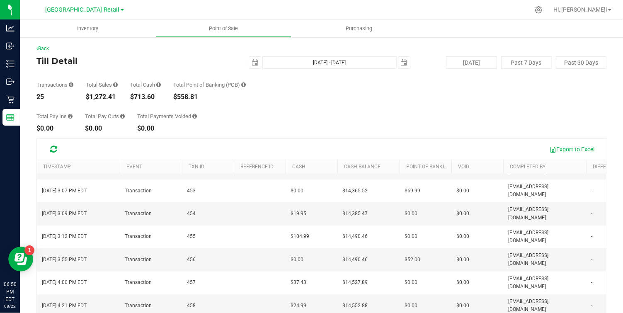
scroll to position [87, 0]
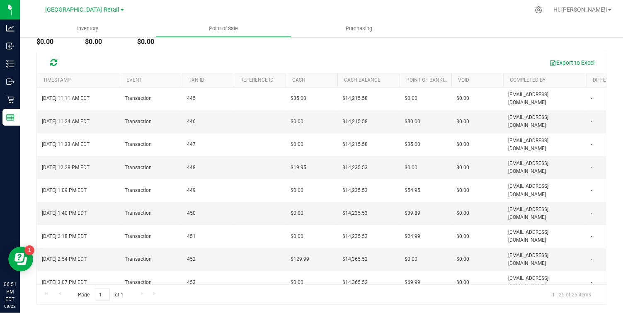
scroll to position [0, 0]
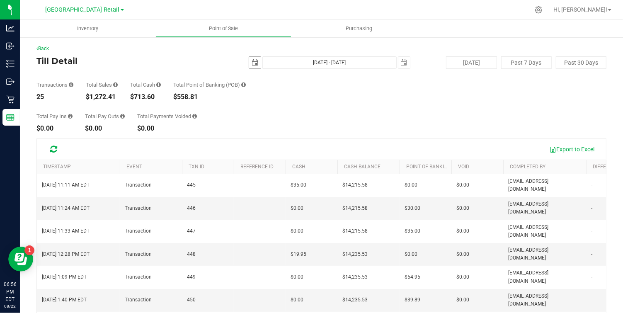
click at [258, 60] on span "select" at bounding box center [255, 62] width 7 height 7
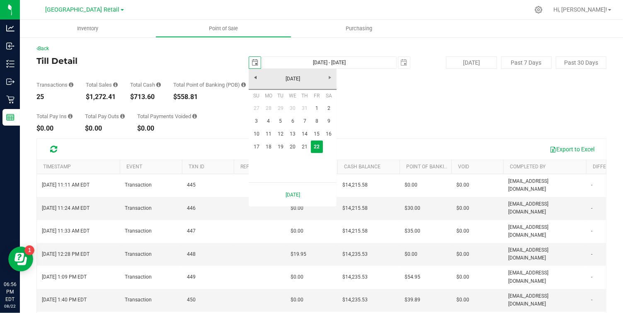
scroll to position [0, 21]
click at [257, 145] on link "17" at bounding box center [256, 146] width 12 height 13
type input "2025-08-17"
type input "Aug 17, 2025 - Aug 22, 2025"
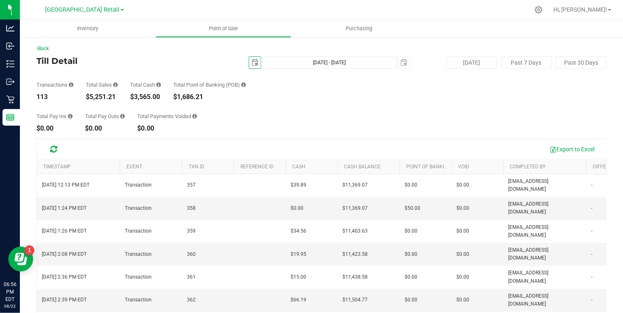
click at [252, 60] on span "select" at bounding box center [255, 62] width 7 height 7
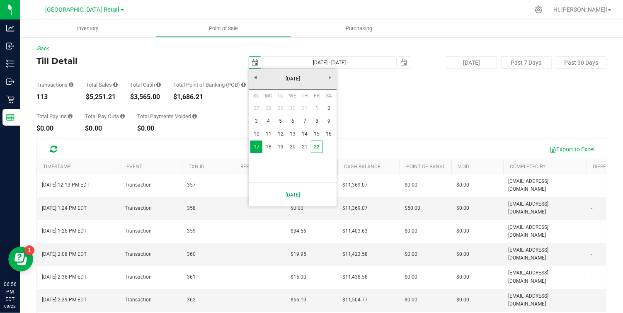
click at [252, 60] on span "select" at bounding box center [255, 62] width 7 height 7
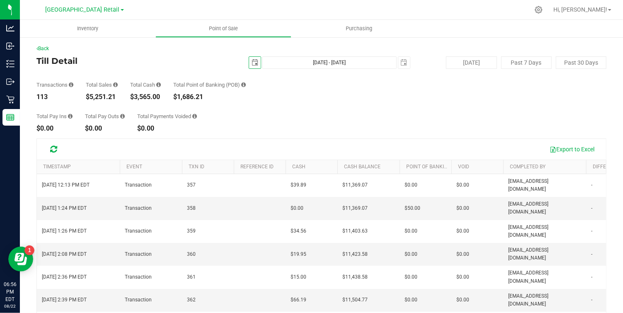
click at [254, 62] on span "select" at bounding box center [255, 62] width 7 height 7
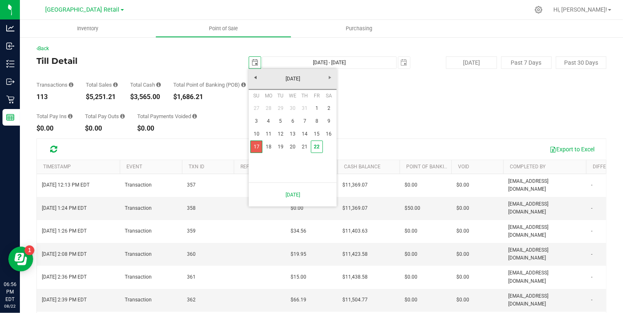
click at [259, 145] on link "17" at bounding box center [256, 146] width 12 height 13
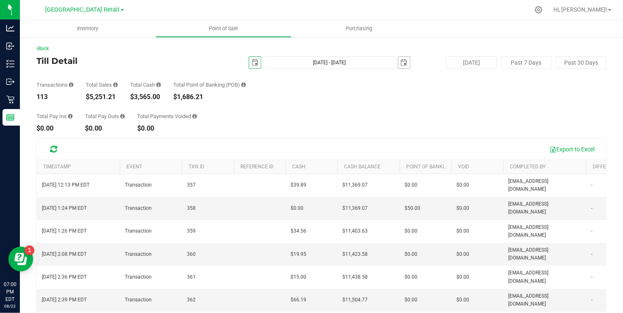
click at [406, 62] on span "select" at bounding box center [404, 62] width 7 height 7
click at [221, 26] on span "Point of Sale" at bounding box center [223, 28] width 51 height 7
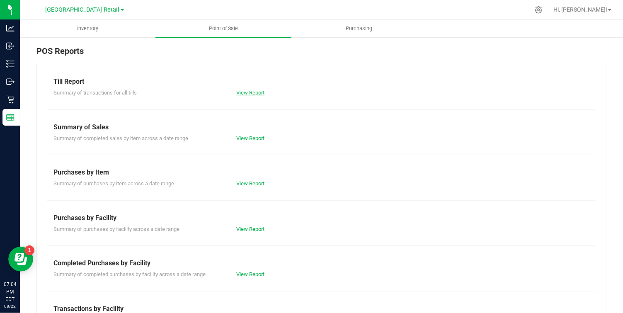
click at [255, 92] on link "View Report" at bounding box center [250, 93] width 28 height 6
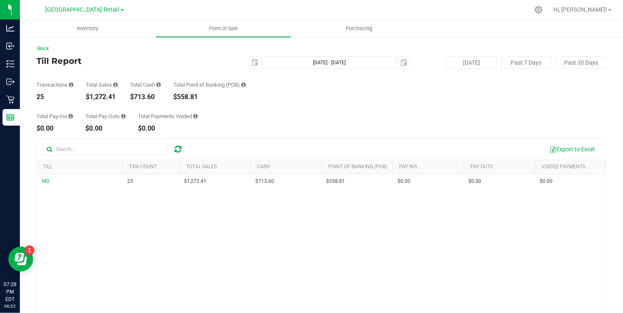
click at [141, 111] on div "Total Pay-Ins $0.00 Total Pay-Outs $0.00 Total Payments Voided $0.00" at bounding box center [321, 115] width 570 height 31
click at [254, 61] on span "select" at bounding box center [255, 62] width 7 height 7
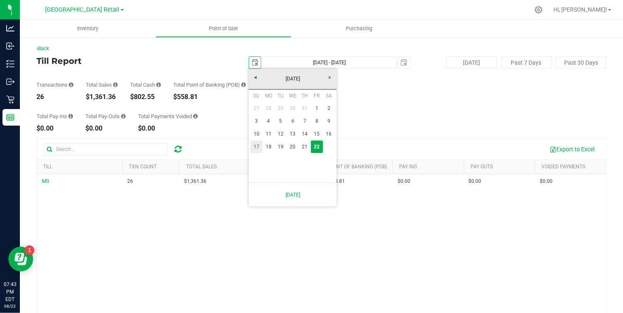
click at [256, 143] on link "17" at bounding box center [256, 146] width 12 height 13
type input "2025-08-17"
type input "Aug 17, 2025 - Aug 22, 2025"
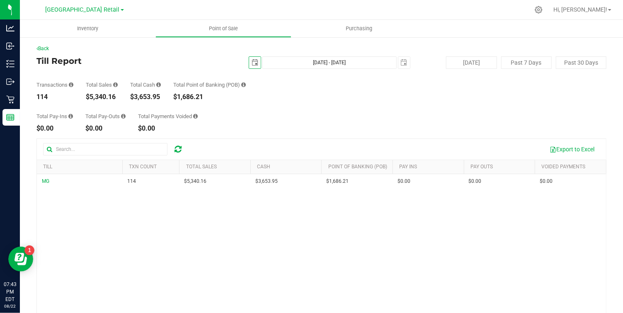
click at [256, 60] on span "select" at bounding box center [255, 62] width 7 height 7
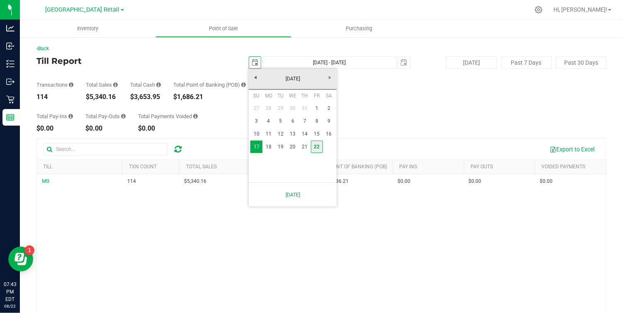
click at [313, 144] on link "22" at bounding box center [317, 146] width 12 height 13
type input "2025-08-22"
type input "Aug 22, 2025 - Aug 22, 2025"
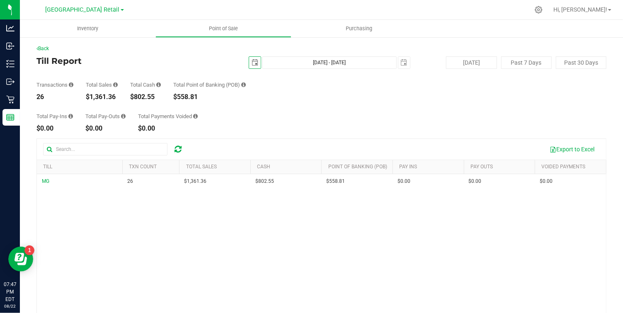
scroll to position [0, 0]
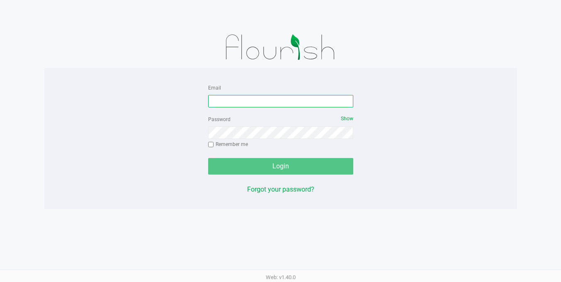
type input "[EMAIL_ADDRESS][DOMAIN_NAME]"
click at [280, 163] on div "Login" at bounding box center [280, 166] width 145 height 17
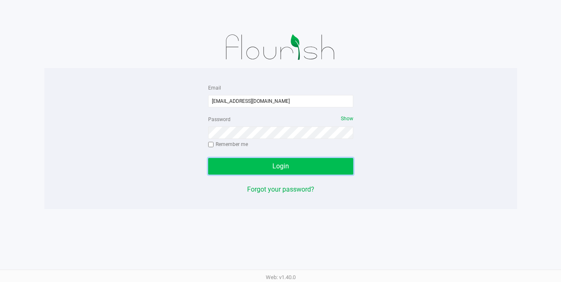
click at [292, 170] on button "Login" at bounding box center [280, 166] width 145 height 17
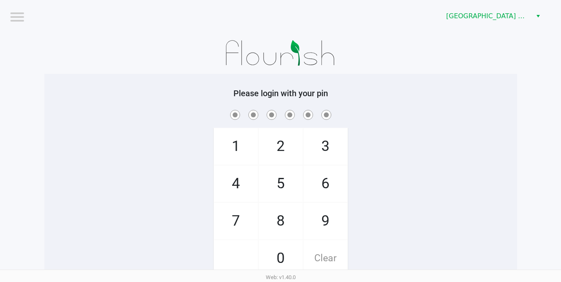
click at [327, 217] on span "9" at bounding box center [325, 221] width 44 height 36
checkbox input "true"
click at [235, 143] on span "1" at bounding box center [236, 146] width 44 height 36
checkbox input "true"
click at [324, 219] on span "9" at bounding box center [325, 221] width 44 height 36
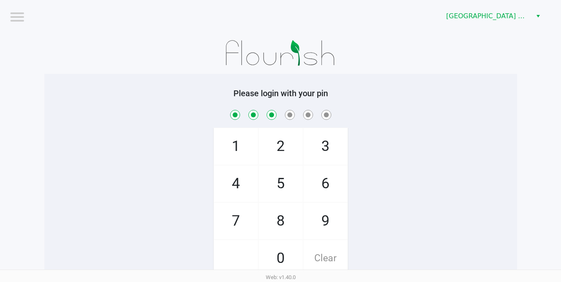
checkbox input "true"
click at [286, 219] on span "8" at bounding box center [281, 221] width 44 height 36
checkbox input "true"
click at [329, 187] on span "6" at bounding box center [325, 183] width 44 height 36
checkbox input "true"
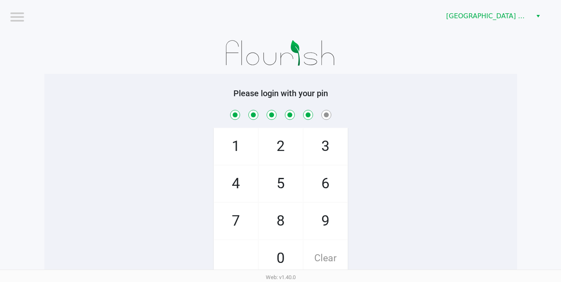
click at [235, 220] on span "7" at bounding box center [236, 221] width 44 height 36
checkbox input "true"
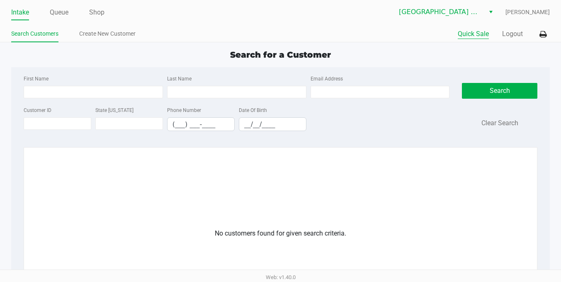
click at [480, 33] on button "Quick Sale" at bounding box center [472, 34] width 31 height 10
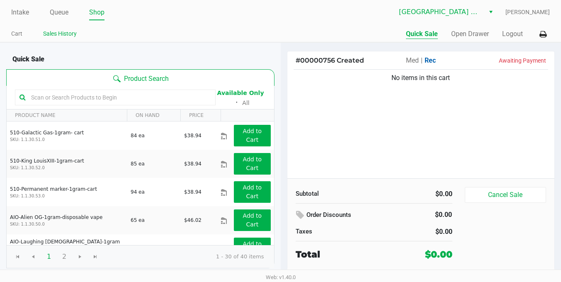
click at [64, 34] on link "Sales History" at bounding box center [60, 34] width 34 height 10
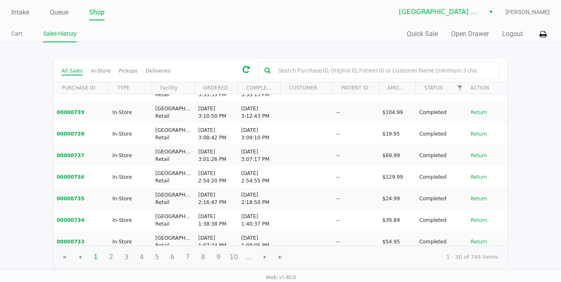
scroll to position [495, 0]
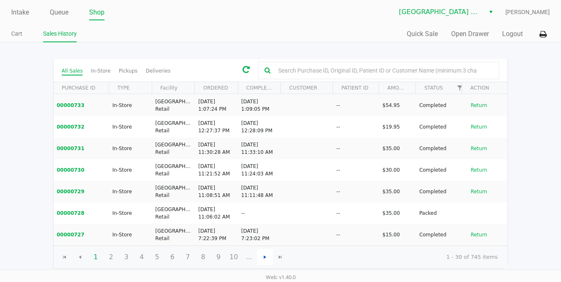
click at [266, 258] on span "Go to the next page" at bounding box center [264, 257] width 7 height 7
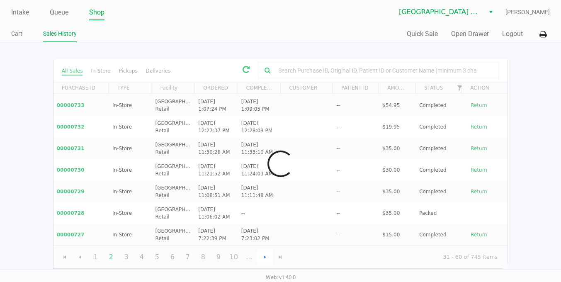
scroll to position [0, 0]
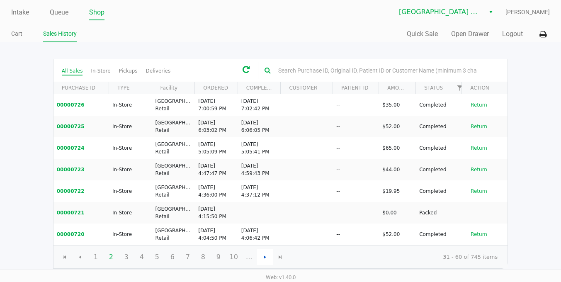
click at [266, 258] on span "Go to the next page" at bounding box center [264, 257] width 7 height 7
click at [95, 258] on span "1" at bounding box center [96, 257] width 16 height 16
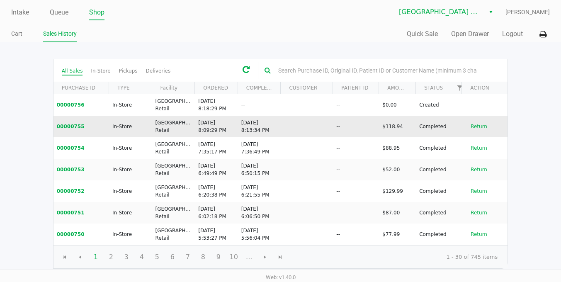
click at [73, 127] on button "00000755" at bounding box center [71, 126] width 28 height 7
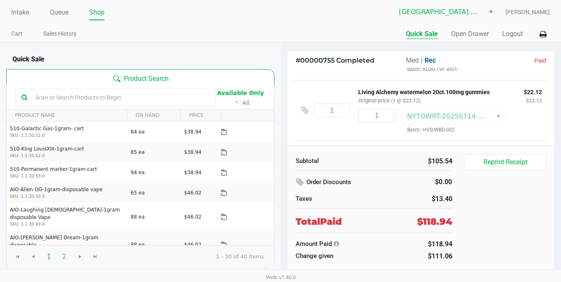
scroll to position [148, 0]
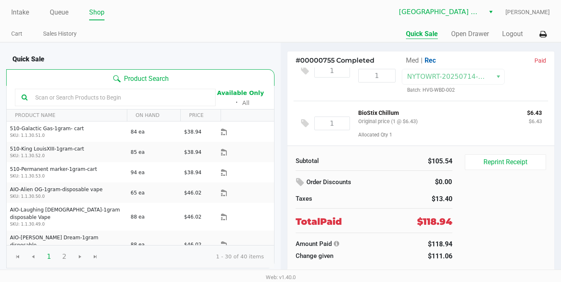
click at [380, 213] on div "Total Paid $118.94" at bounding box center [373, 221] width 169 height 16
